Goal: Find specific page/section: Find specific page/section

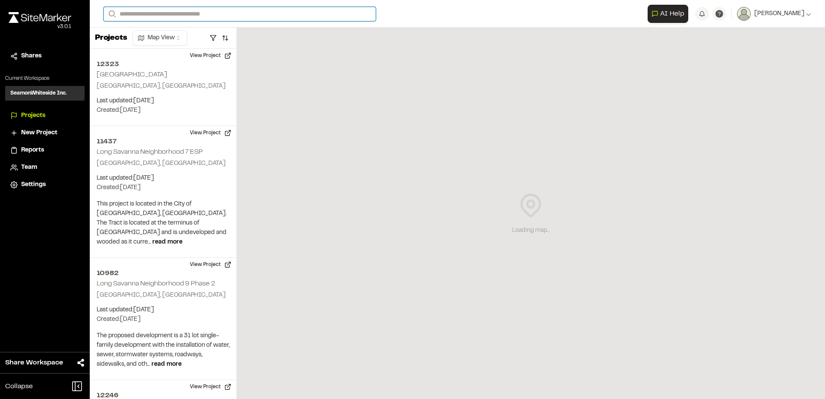
click at [145, 13] on input "Search" at bounding box center [240, 14] width 272 height 14
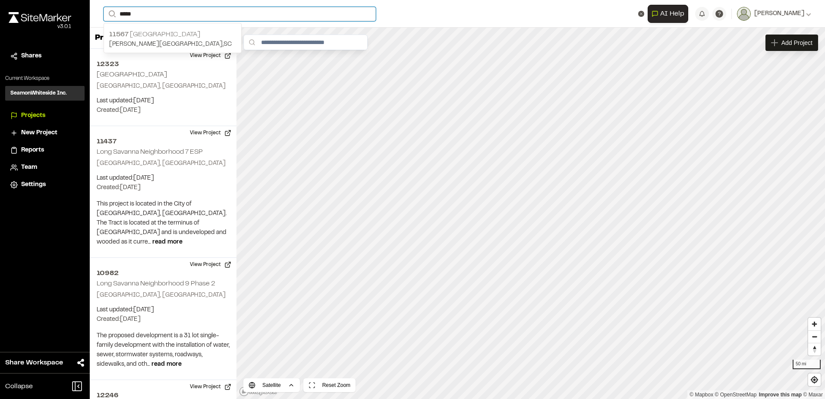
type input "*****"
click at [167, 37] on p "11567 [GEOGRAPHIC_DATA]" at bounding box center [172, 34] width 127 height 10
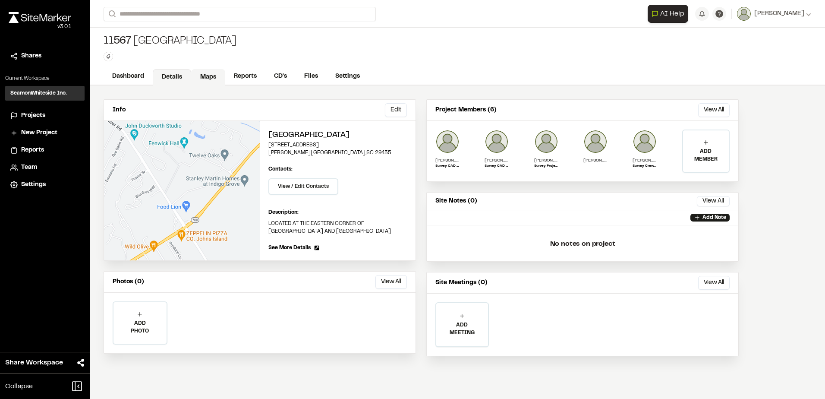
click at [202, 75] on link "Maps" at bounding box center [208, 77] width 34 height 16
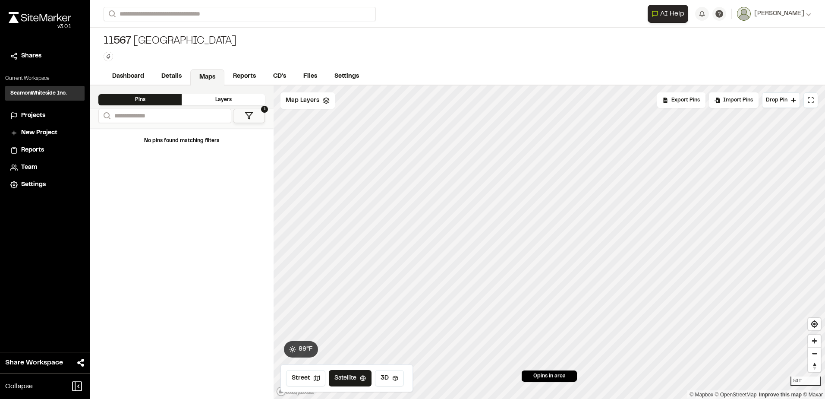
click at [196, 98] on div "Layers" at bounding box center [223, 99] width 83 height 11
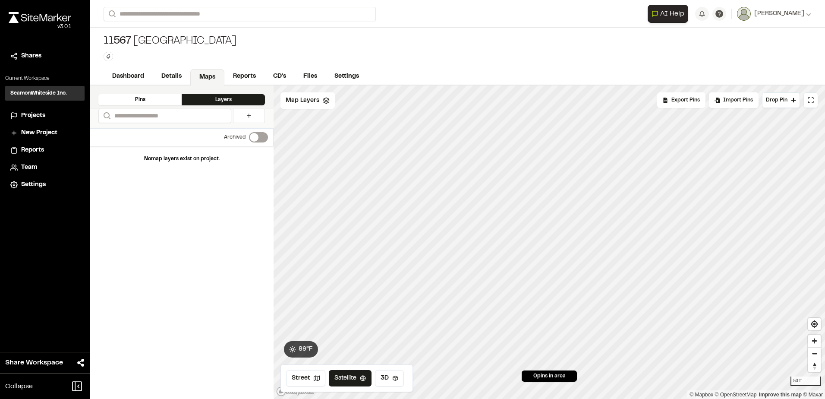
click at [160, 97] on div "Pins" at bounding box center [139, 99] width 83 height 11
